Goal: Task Accomplishment & Management: Use online tool/utility

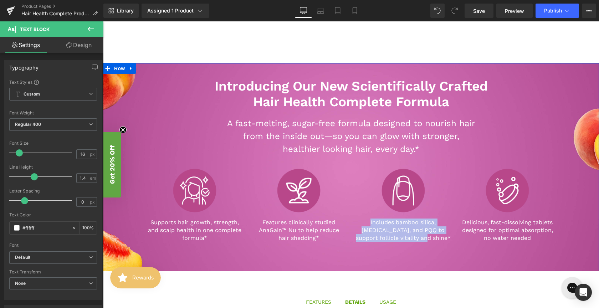
click at [129, 98] on div "Introducing Our New Scientifically Crafted Hair Health Complete Formula Heading…" at bounding box center [351, 156] width 496 height 186
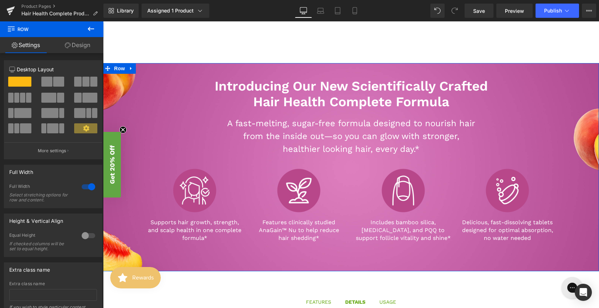
click at [82, 47] on link "Design" at bounding box center [78, 45] width 52 height 16
click at [0, 0] on div "Background" at bounding box center [0, 0] width 0 height 0
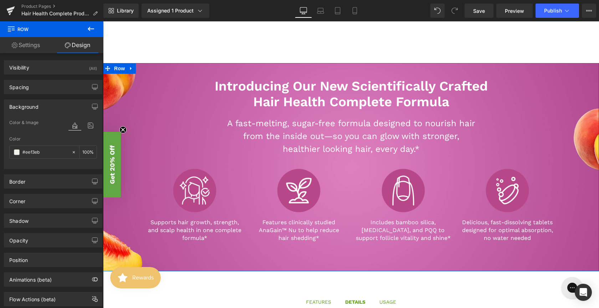
type input "#eef3eb"
type input "100"
type input "[URL][DOMAIN_NAME]"
click at [87, 127] on icon at bounding box center [90, 125] width 13 height 9
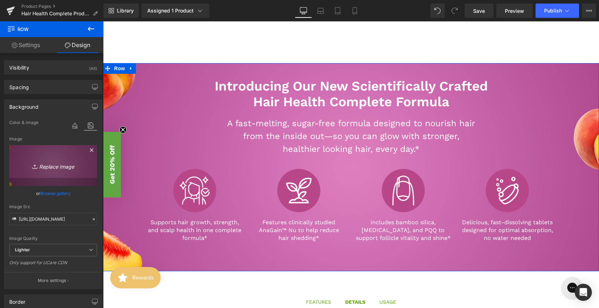
click at [63, 166] on icon "Replace Image" at bounding box center [53, 165] width 57 height 9
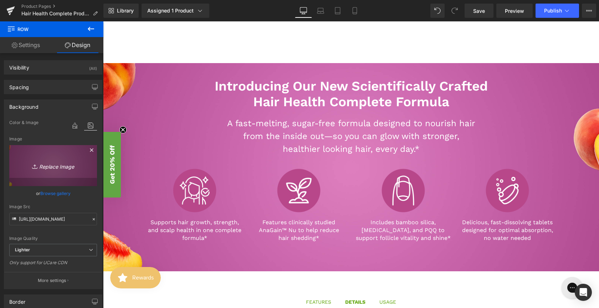
type input "C:\fakepath\Ezmelts Hair Health PDP Banner.jpg"
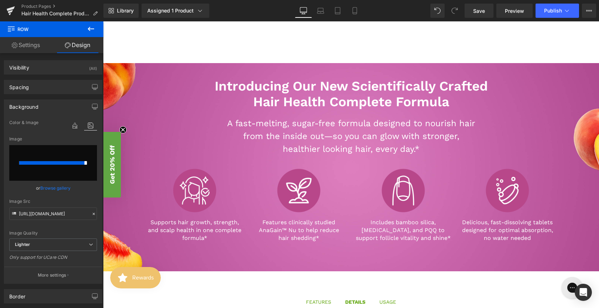
type input "[URL][DOMAIN_NAME]"
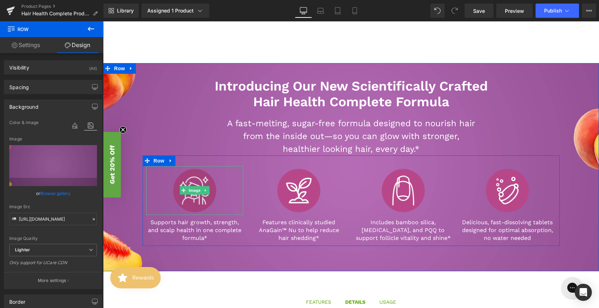
click at [207, 205] on img at bounding box center [194, 190] width 48 height 48
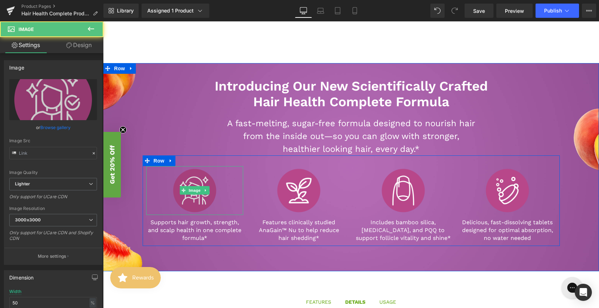
type input "[URL][DOMAIN_NAME]"
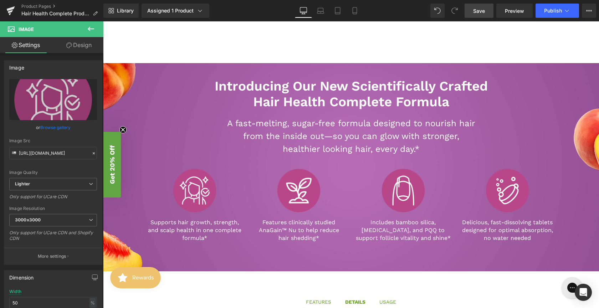
click at [481, 10] on span "Save" at bounding box center [479, 10] width 12 height 7
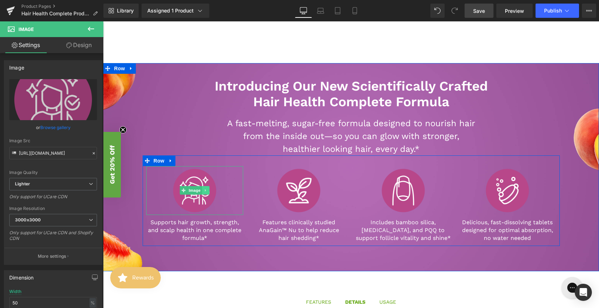
click at [204, 190] on icon at bounding box center [206, 190] width 4 height 4
click at [187, 192] on span "Image" at bounding box center [183, 190] width 15 height 9
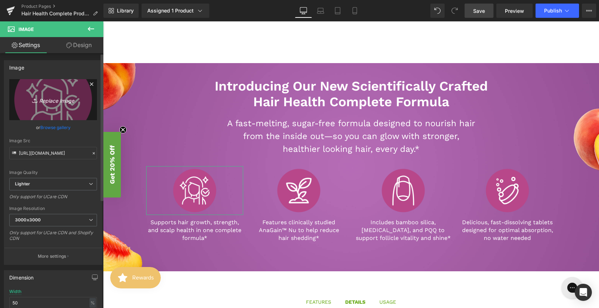
click at [57, 103] on icon "Replace Image" at bounding box center [53, 99] width 57 height 9
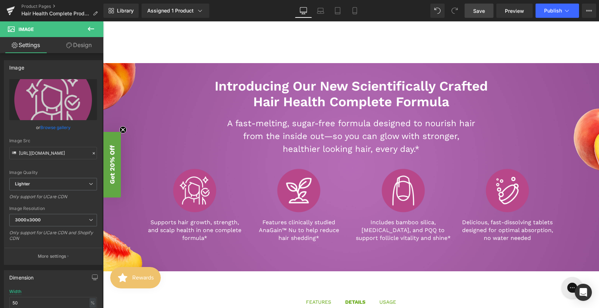
type input "C:\fakepath\Hair Health Icons-01.png"
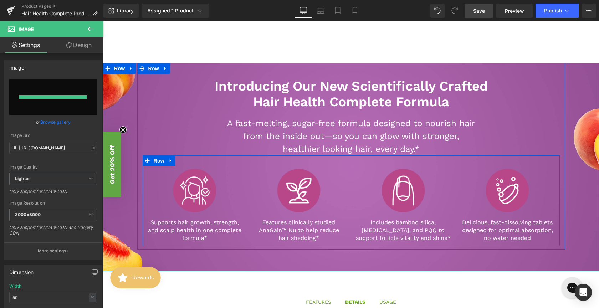
type input "[URL][DOMAIN_NAME]"
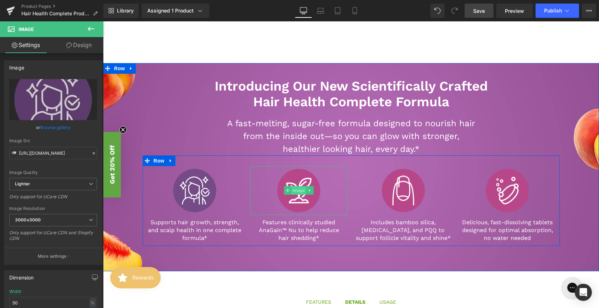
click at [300, 190] on span "Image" at bounding box center [298, 190] width 15 height 9
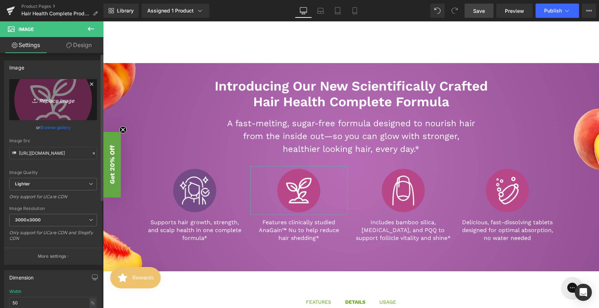
click at [56, 103] on icon "Replace Image" at bounding box center [53, 99] width 57 height 9
type input "C:\fakepath\Hair Health Icons-02.png"
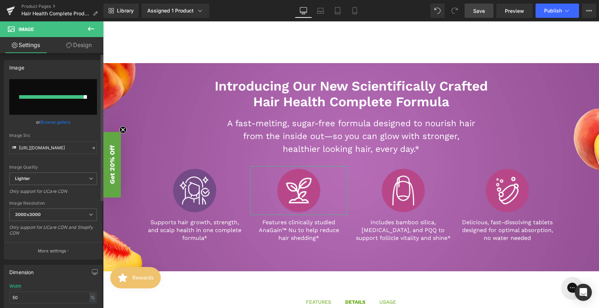
click at [74, 97] on div at bounding box center [51, 97] width 65 height 4
click at [82, 89] on input "file" at bounding box center [53, 97] width 88 height 36
type input "C:\fakepath\Hair Health Icons-02.png"
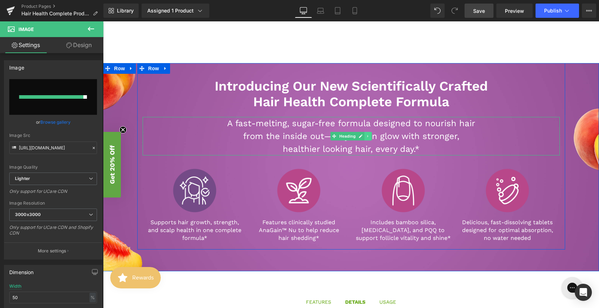
type input "[URL][DOMAIN_NAME]"
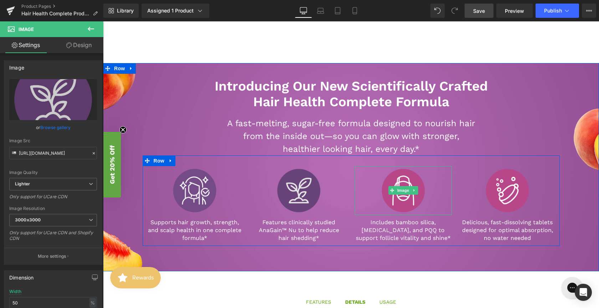
click at [387, 195] on img at bounding box center [403, 190] width 48 height 48
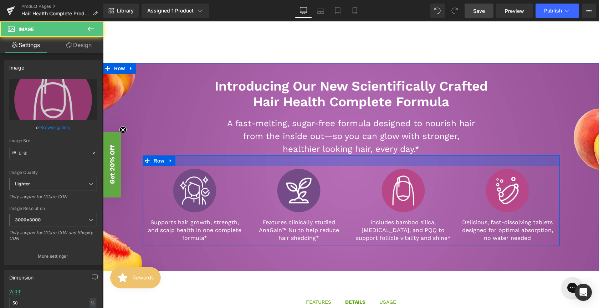
type input "[URL][DOMAIN_NAME]"
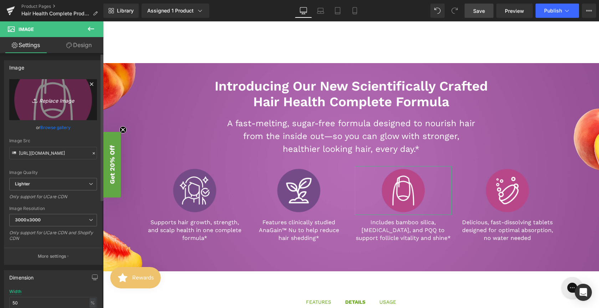
click at [60, 103] on icon "Replace Image" at bounding box center [53, 99] width 57 height 9
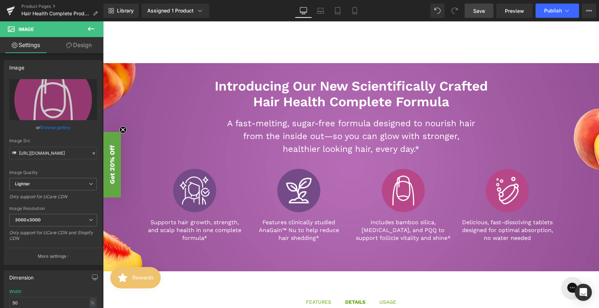
type input "C:\fakepath\Hair Health Iconsv2-04.png"
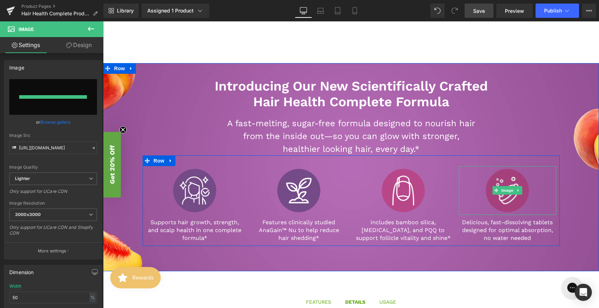
type input "[URL][DOMAIN_NAME]"
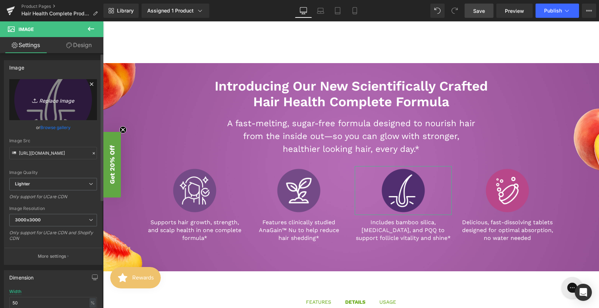
click at [55, 104] on icon "Replace Image" at bounding box center [53, 99] width 57 height 9
type input "C:\fakepath\Hair Health Icons-04.png"
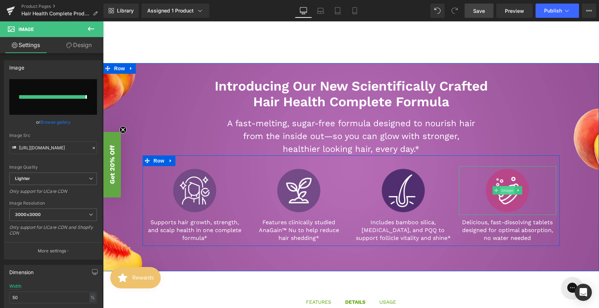
type input "[URL][DOMAIN_NAME]"
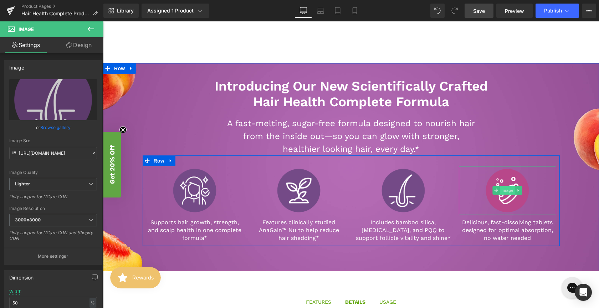
click at [507, 192] on span "Image" at bounding box center [507, 190] width 15 height 9
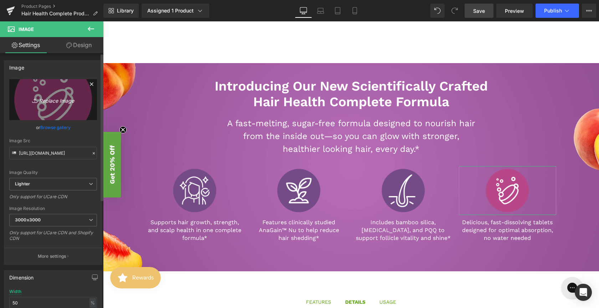
click at [70, 106] on link "Replace Image" at bounding box center [53, 99] width 88 height 41
type input "C:\fakepath\Hair Health Icons-03.png"
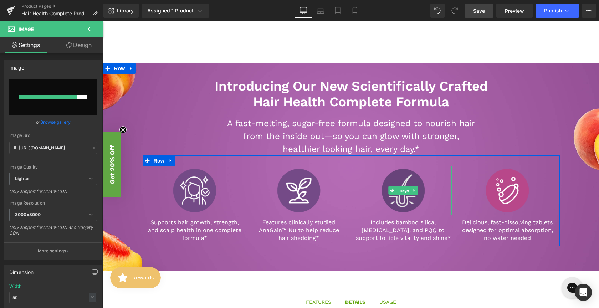
click at [404, 196] on img at bounding box center [403, 190] width 48 height 48
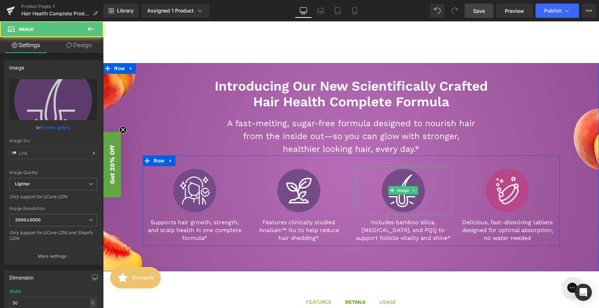
type input "[URL][DOMAIN_NAME]"
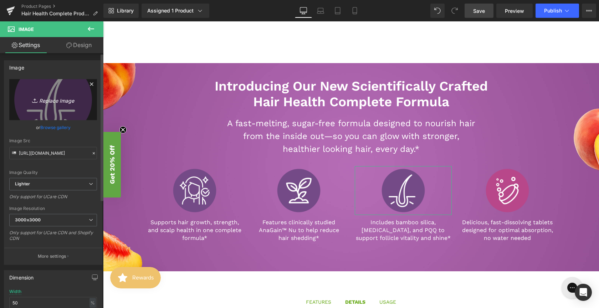
click at [68, 96] on icon "Replace Image" at bounding box center [53, 99] width 57 height 9
type input "C:\fakepath\Hair Health Iconsv2-04.png"
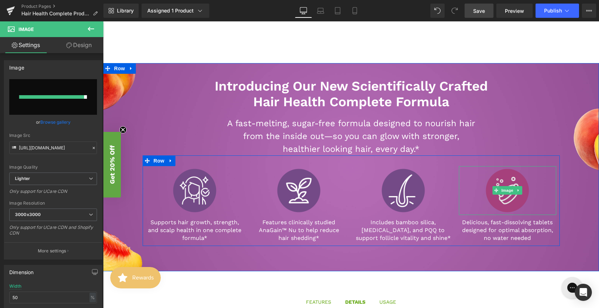
type input "[URL][DOMAIN_NAME]"
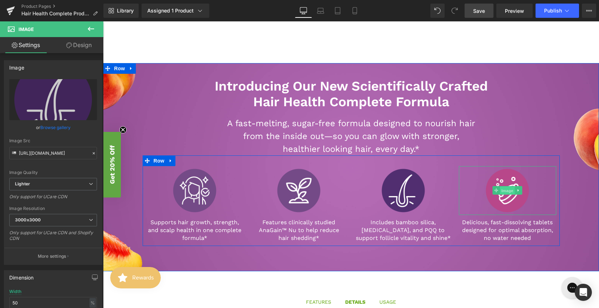
click at [508, 192] on span "Image" at bounding box center [507, 190] width 15 height 9
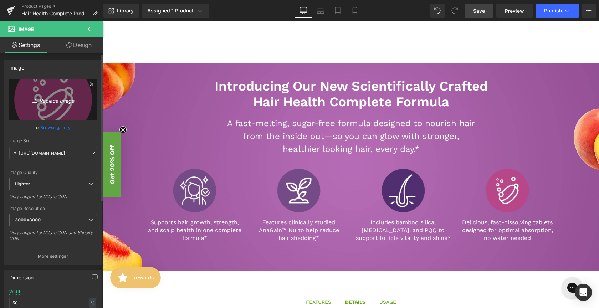
click at [51, 104] on link "Replace Image" at bounding box center [53, 99] width 88 height 41
type input "C:\fakepath\Hair Health Iconsv2-03.png"
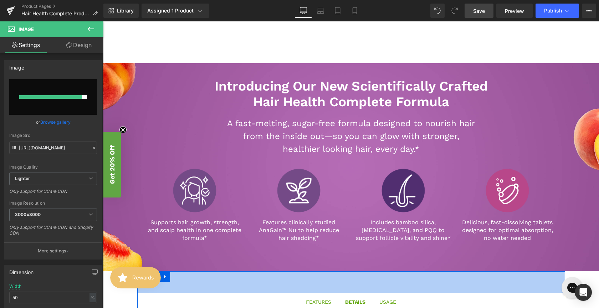
type input "[URL][DOMAIN_NAME]"
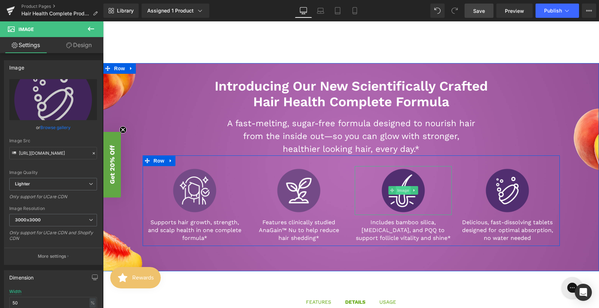
click at [402, 191] on span "Image" at bounding box center [403, 190] width 15 height 9
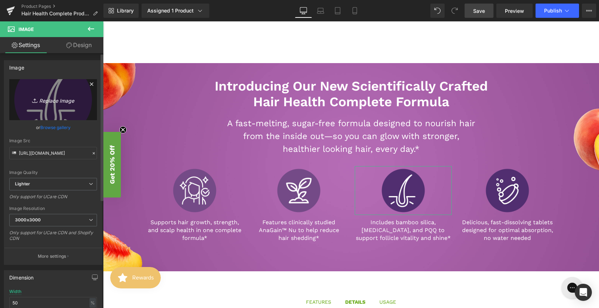
click at [48, 105] on link "Replace Image" at bounding box center [53, 99] width 88 height 41
type input "C:\fakepath\Hair Health Icons-04.png"
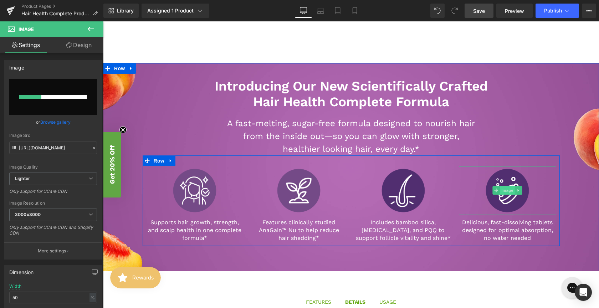
click at [508, 190] on span "Image" at bounding box center [507, 190] width 15 height 9
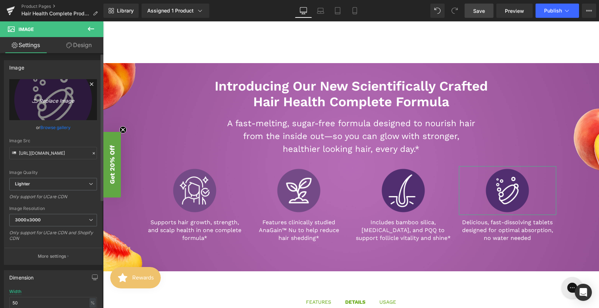
click at [57, 100] on icon "Replace Image" at bounding box center [53, 99] width 57 height 9
type input "C:\fakepath\Hair Health Icons-03.png"
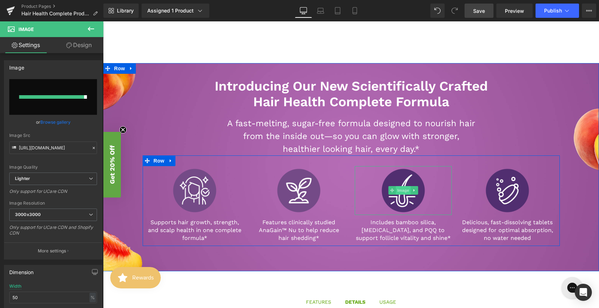
type input "[URL][DOMAIN_NAME]"
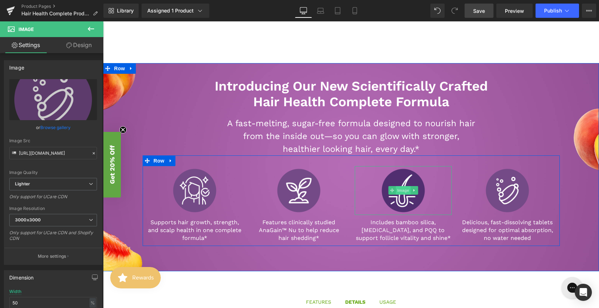
click at [407, 192] on span "Image" at bounding box center [403, 190] width 15 height 9
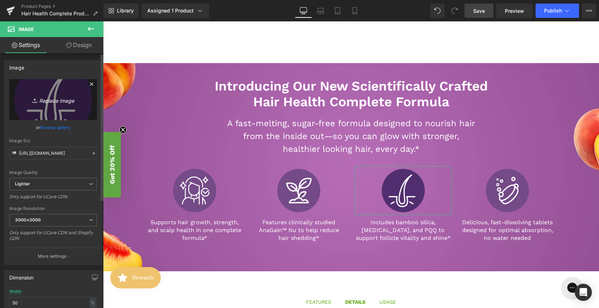
click at [63, 100] on icon "Replace Image" at bounding box center [53, 99] width 57 height 9
type input "C:\fakepath\Hair Health Icons-04.png"
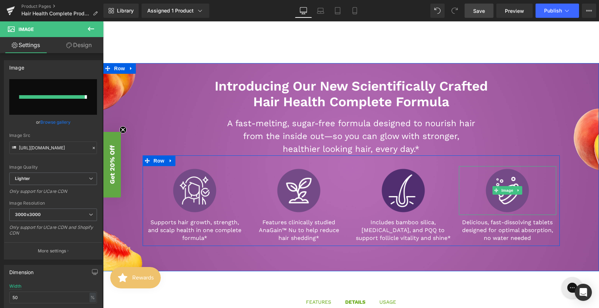
type input "[URL][DOMAIN_NAME]"
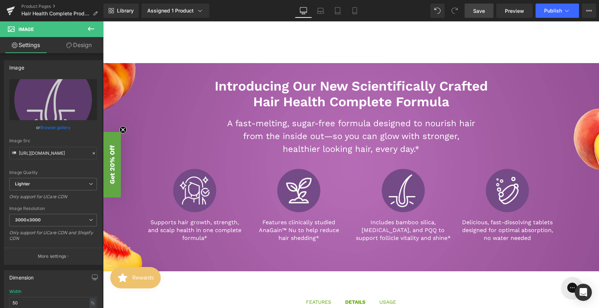
click at [479, 11] on span "Save" at bounding box center [479, 10] width 12 height 7
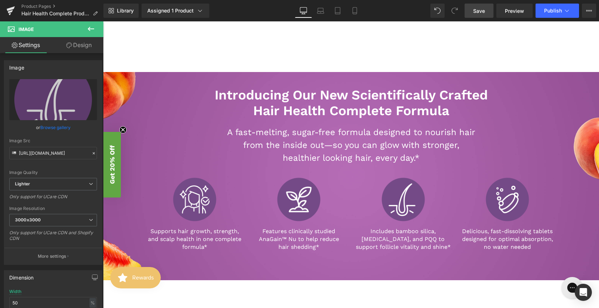
scroll to position [221, 0]
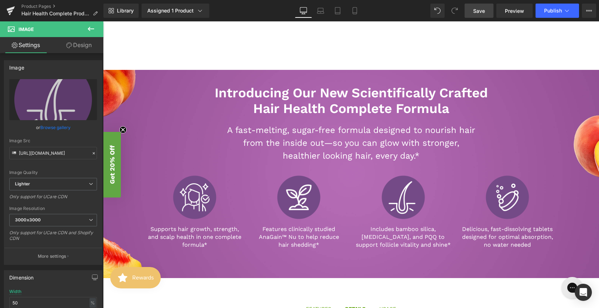
click at [475, 13] on span "Save" at bounding box center [479, 10] width 12 height 7
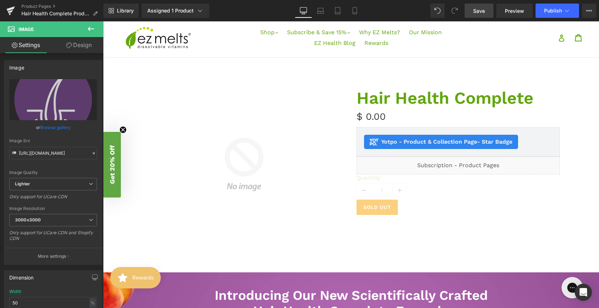
scroll to position [0, 0]
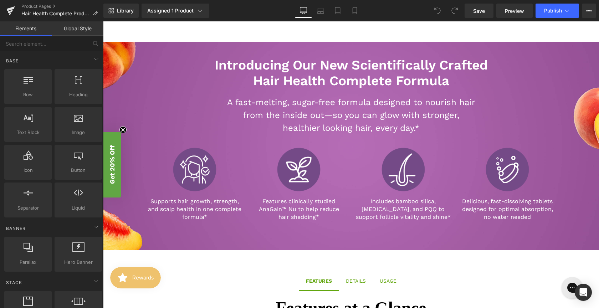
scroll to position [251, 0]
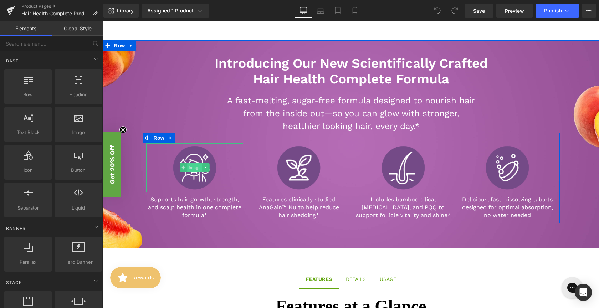
click at [193, 167] on span "Image" at bounding box center [194, 167] width 15 height 9
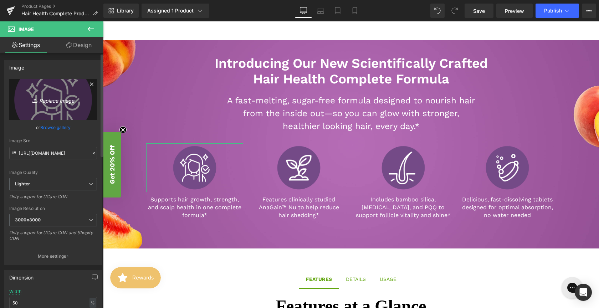
click at [45, 104] on link "Replace Image" at bounding box center [53, 99] width 88 height 41
type input "C:\fakepath\Hair Health Iconsv2-01.png"
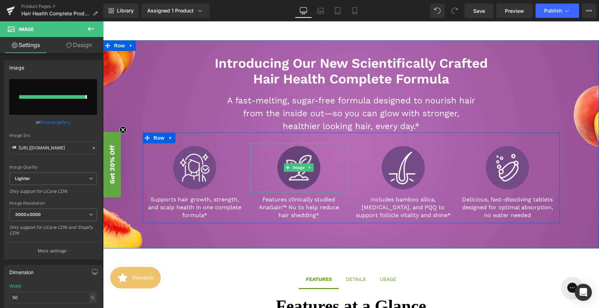
type input "https://ucarecdn.com/a0d1faef-6f39-4795-8c0b-ffc9870da6cb/-/format/auto/-/previ…"
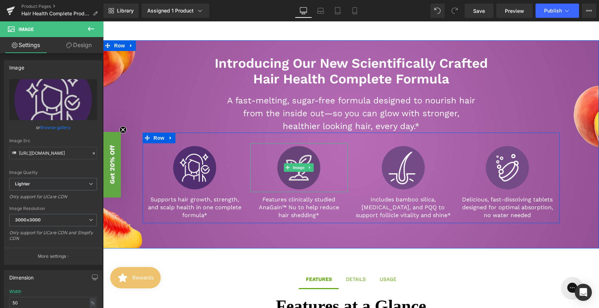
click at [315, 167] on img at bounding box center [298, 167] width 48 height 48
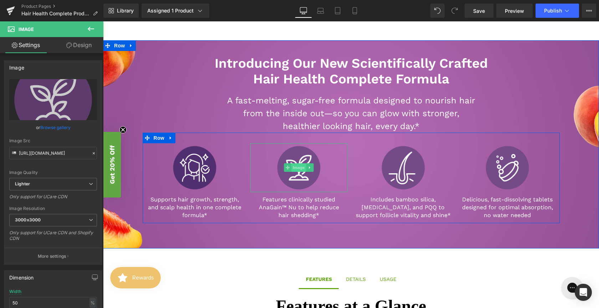
click at [298, 168] on span "Image" at bounding box center [298, 167] width 15 height 9
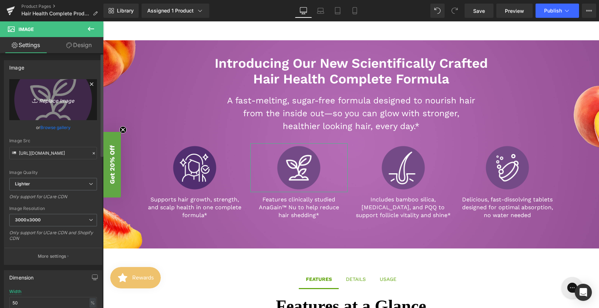
click at [63, 99] on icon "Replace Image" at bounding box center [53, 99] width 57 height 9
type input "C:\fakepath\Hair Health Iconsv2-02.png"
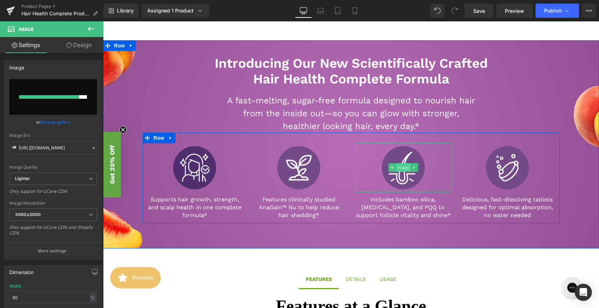
click at [403, 170] on span "Image" at bounding box center [403, 167] width 15 height 9
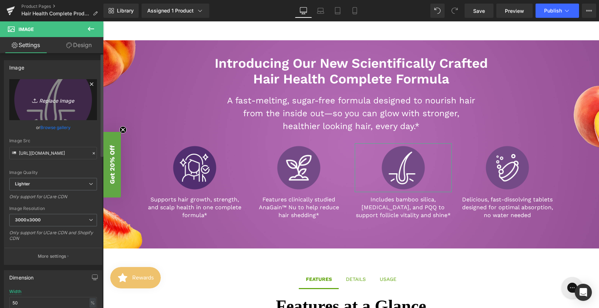
click at [64, 100] on icon "Replace Image" at bounding box center [53, 99] width 57 height 9
type input "C:\fakepath\Hair Health Iconsv2-04.png"
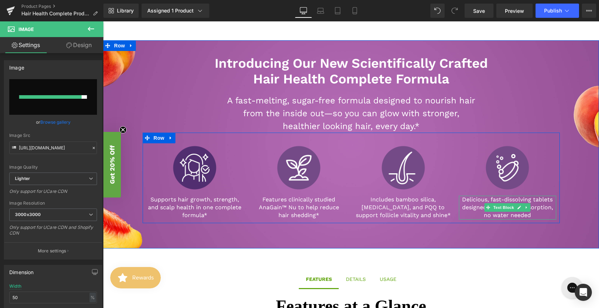
type input "https://ucarecdn.com/8fe37ea8-225e-469d-a3aa-04113c014aca/-/format/auto/-/previ…"
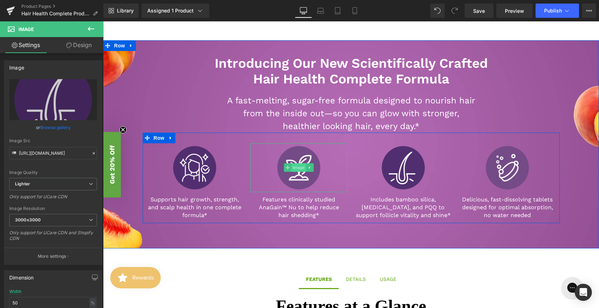
click at [297, 169] on span "Image" at bounding box center [298, 167] width 15 height 9
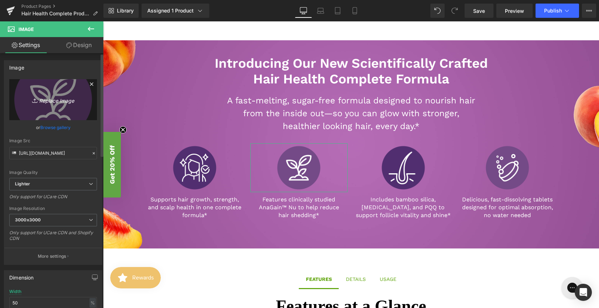
click at [74, 112] on link "Replace Image" at bounding box center [53, 99] width 88 height 41
type input "C:\fakepath\Hair Health Iconsv2-02.png"
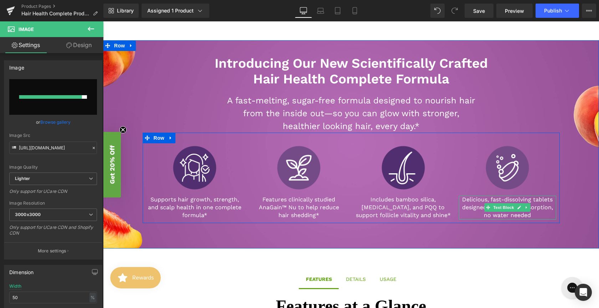
type input "https://ucarecdn.com/e29ecb41-cfd9-4108-b49f-d063be0c712a/-/format/auto/-/previ…"
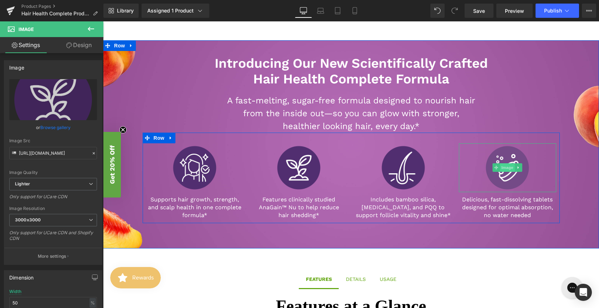
click at [505, 166] on span "Image" at bounding box center [507, 167] width 15 height 9
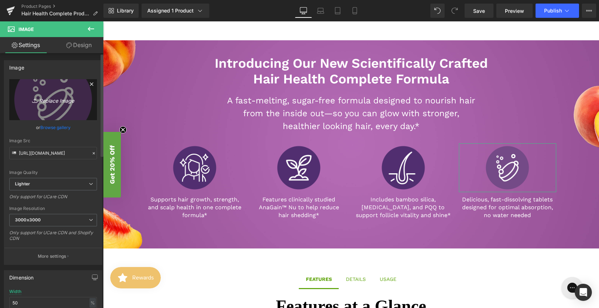
click at [71, 99] on icon "Replace Image" at bounding box center [53, 99] width 57 height 9
type input "C:\fakepath\Hair Health Iconsv2-03.png"
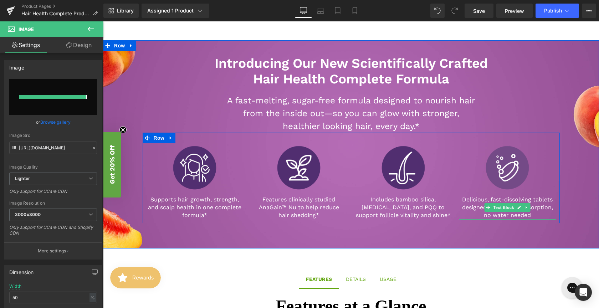
type input "https://ucarecdn.com/aea0368f-ae46-4b54-a8ab-103d583823d2/-/format/auto/-/previ…"
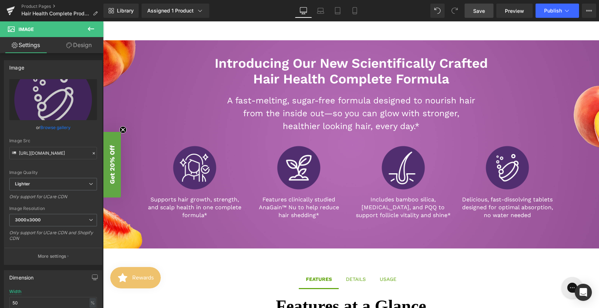
click at [483, 11] on span "Save" at bounding box center [479, 10] width 12 height 7
drag, startPoint x: 482, startPoint y: 12, endPoint x: 251, endPoint y: 9, distance: 231.7
click at [482, 12] on span "Save" at bounding box center [479, 10] width 12 height 7
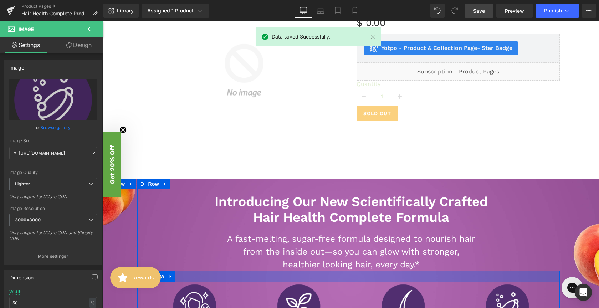
scroll to position [0, 0]
